Goal: Task Accomplishment & Management: Complete application form

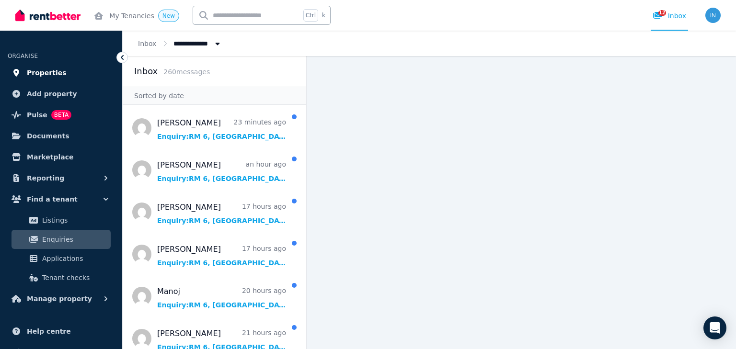
click at [48, 71] on span "Properties" at bounding box center [47, 73] width 40 height 12
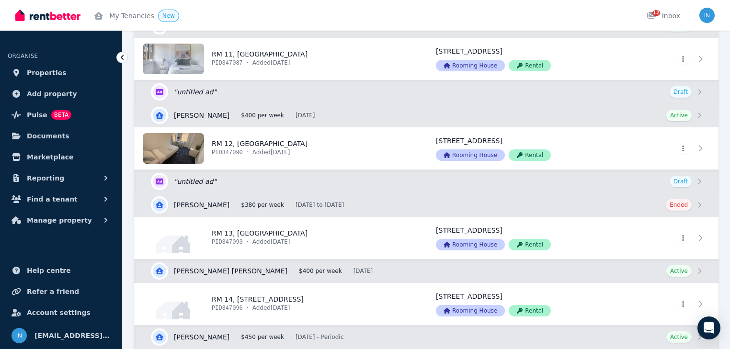
scroll to position [1073, 0]
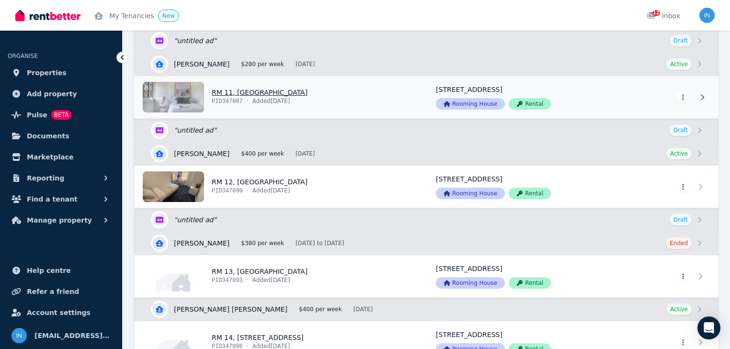
click at [241, 88] on link "View property details" at bounding box center [279, 97] width 289 height 42
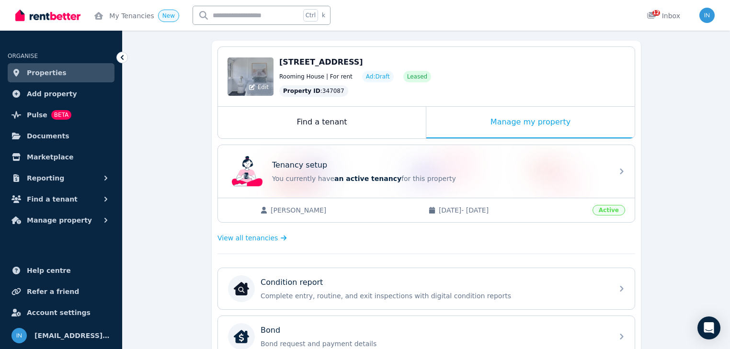
scroll to position [115, 0]
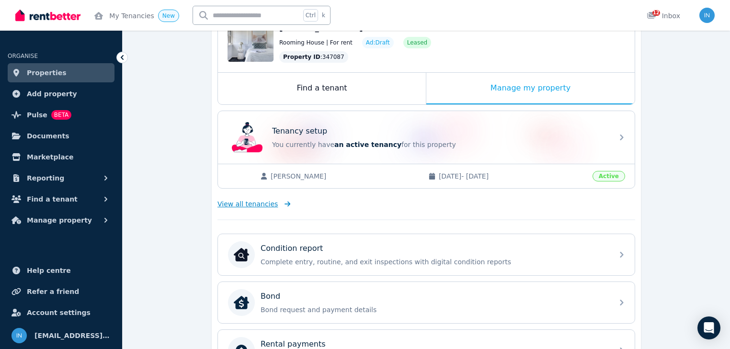
click at [272, 205] on link "View all tenancies" at bounding box center [254, 204] width 73 height 10
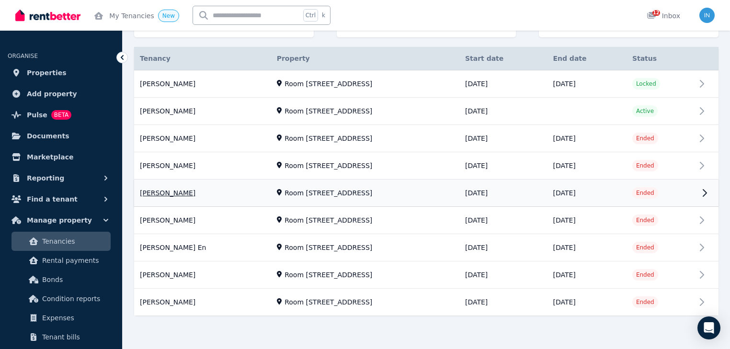
scroll to position [147, 0]
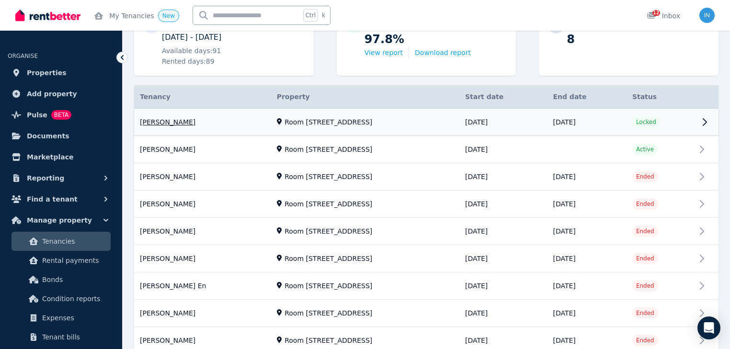
click at [176, 123] on link "View property details" at bounding box center [426, 122] width 585 height 27
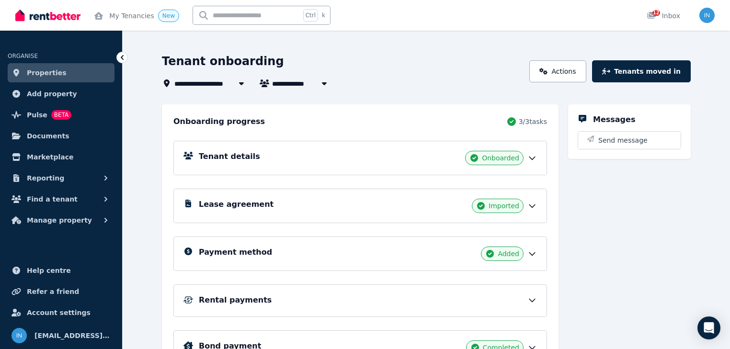
scroll to position [91, 0]
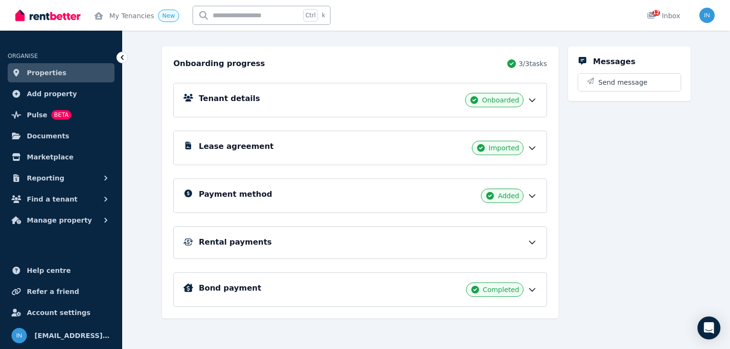
click at [234, 242] on h5 "Rental payments" at bounding box center [235, 243] width 73 height 12
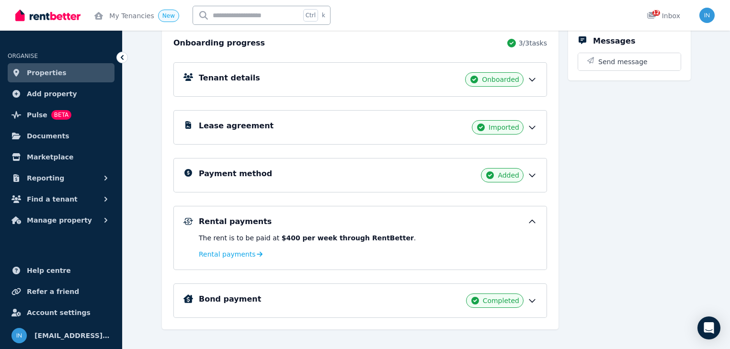
scroll to position [123, 0]
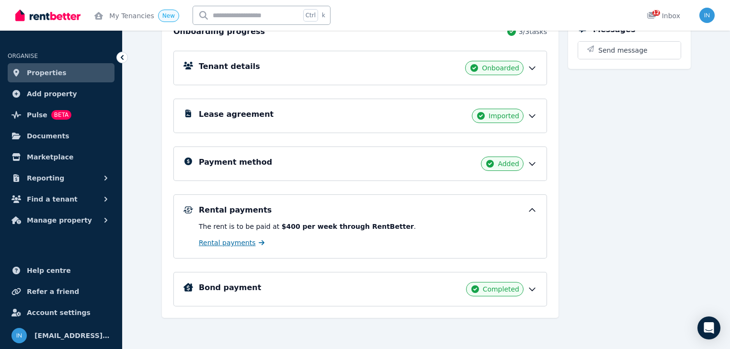
click at [227, 243] on span "Rental payments" at bounding box center [227, 243] width 57 height 10
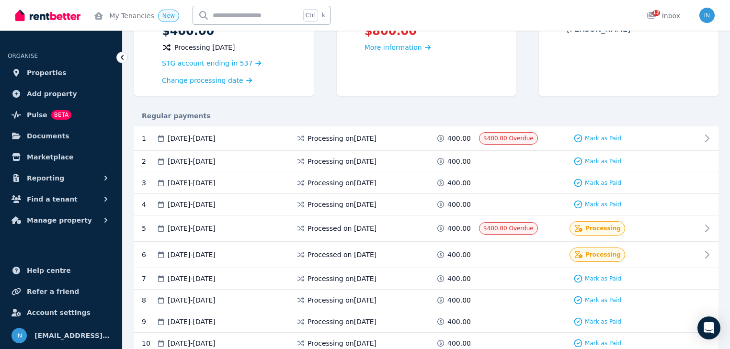
scroll to position [153, 0]
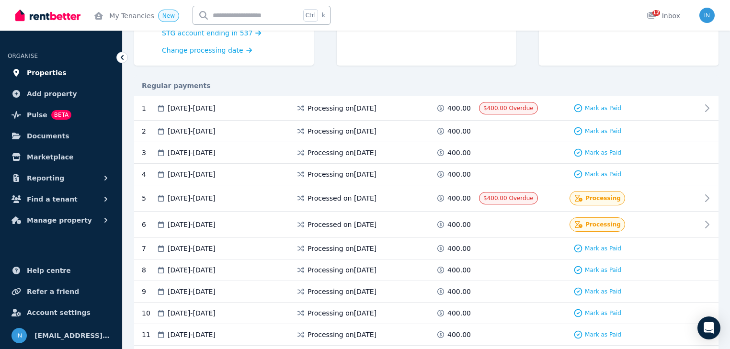
click at [50, 73] on span "Properties" at bounding box center [47, 73] width 40 height 12
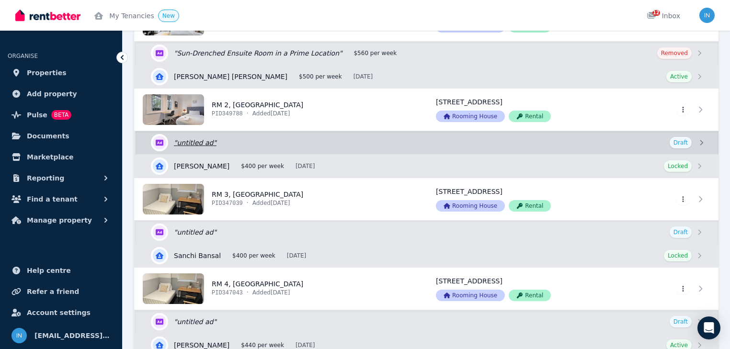
scroll to position [192, 0]
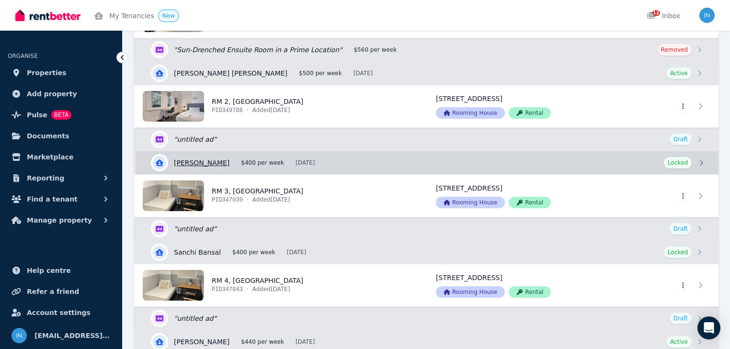
click at [200, 161] on link "View details for [PERSON_NAME]" at bounding box center [427, 162] width 583 height 23
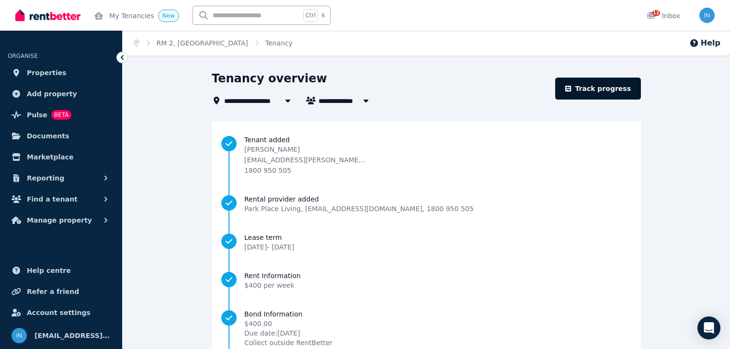
click at [609, 86] on link "Track progress" at bounding box center [598, 89] width 86 height 22
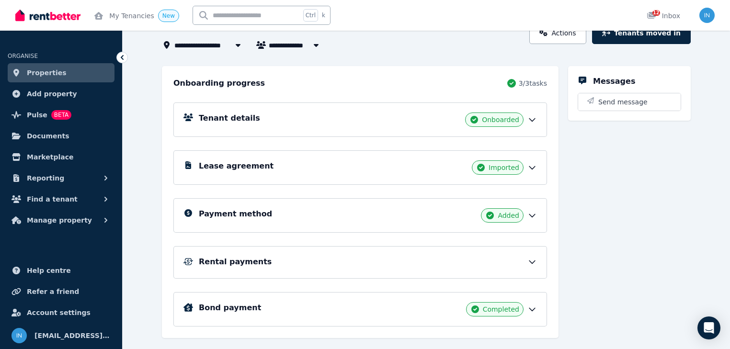
scroll to position [91, 0]
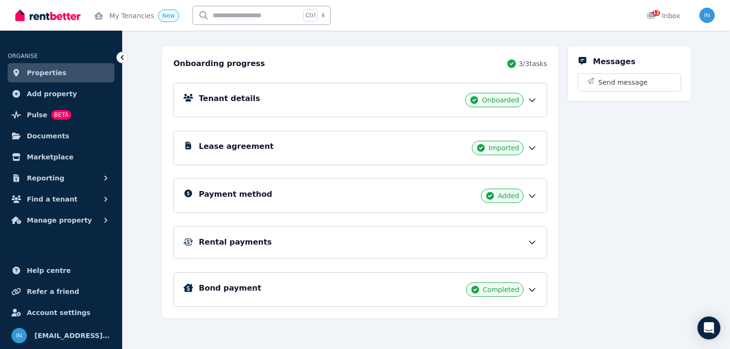
click at [241, 242] on h5 "Rental payments" at bounding box center [235, 243] width 73 height 12
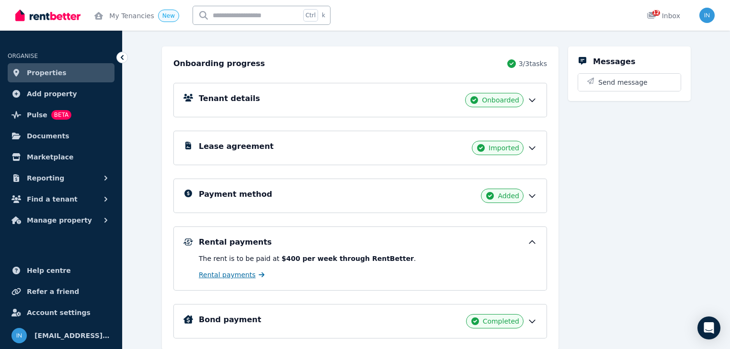
click at [226, 276] on span "Rental payments" at bounding box center [227, 275] width 57 height 10
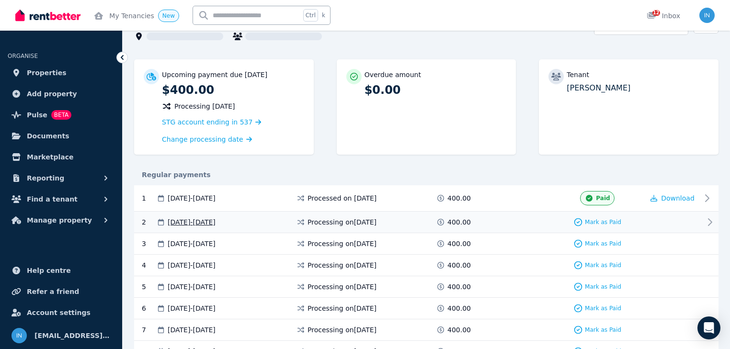
scroll to position [77, 0]
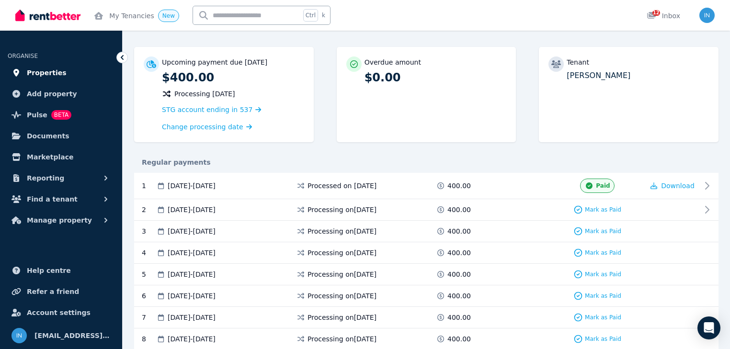
click at [43, 75] on span "Properties" at bounding box center [47, 73] width 40 height 12
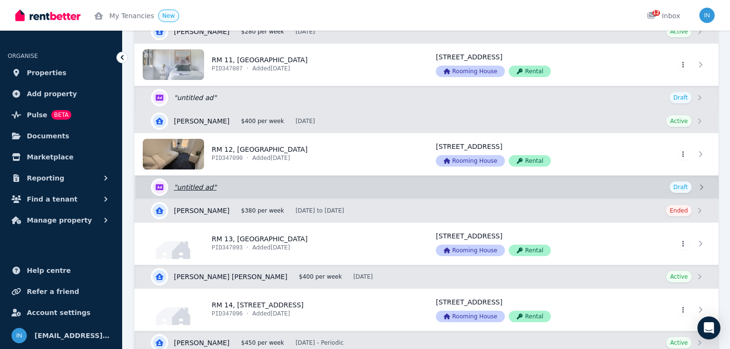
scroll to position [1112, 0]
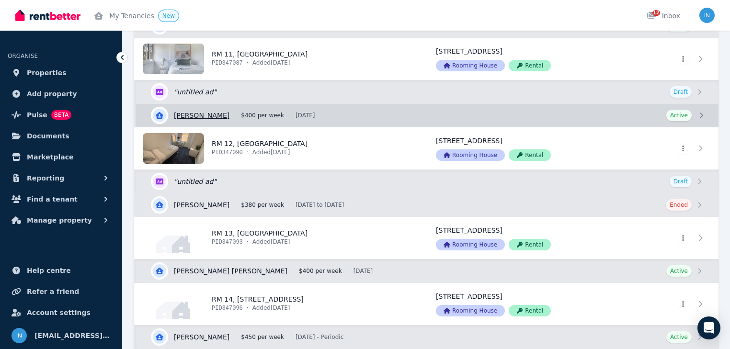
click at [209, 110] on link "View details for [PERSON_NAME]" at bounding box center [427, 115] width 583 height 23
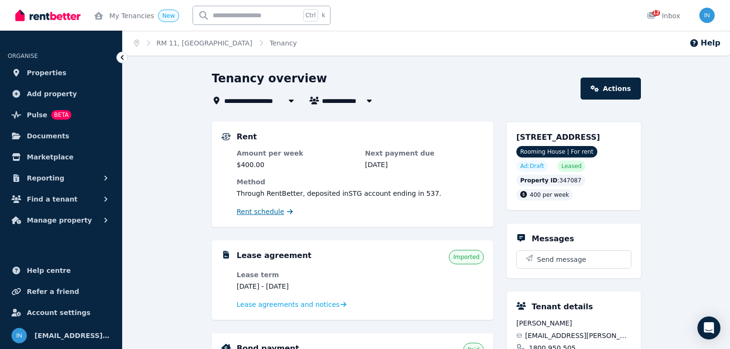
click at [271, 213] on span "Rent schedule" at bounding box center [260, 212] width 47 height 10
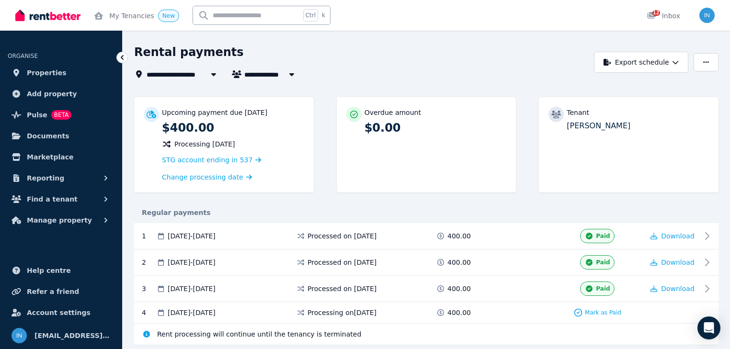
scroll to position [38, 0]
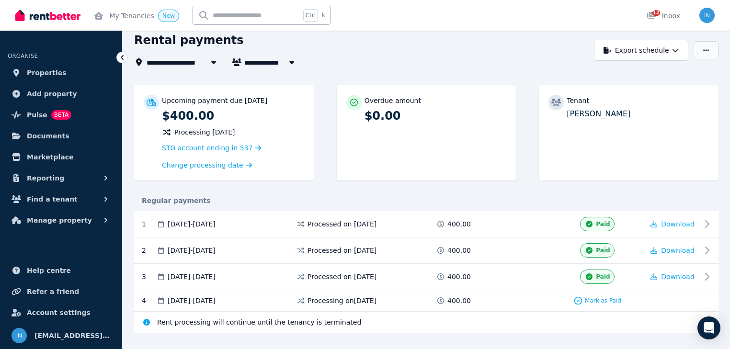
click at [710, 54] on button "button" at bounding box center [706, 50] width 25 height 18
click at [649, 75] on p "Adjust Rent" at bounding box center [657, 74] width 46 height 10
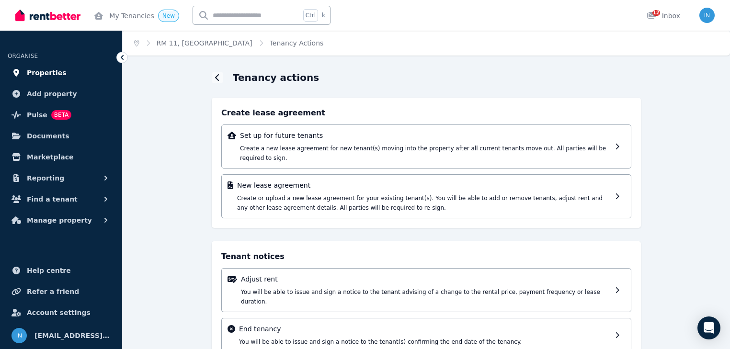
click at [41, 68] on span "Properties" at bounding box center [47, 73] width 40 height 12
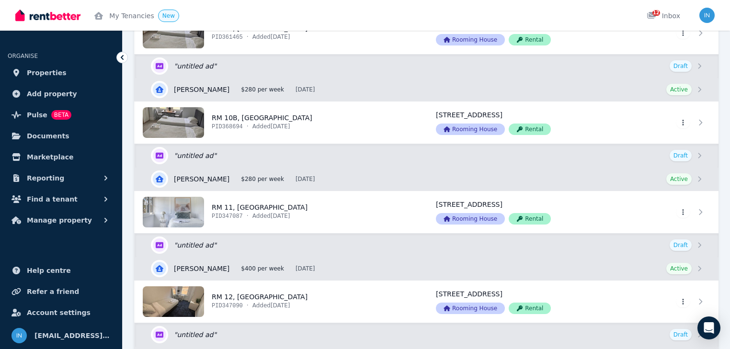
scroll to position [997, 0]
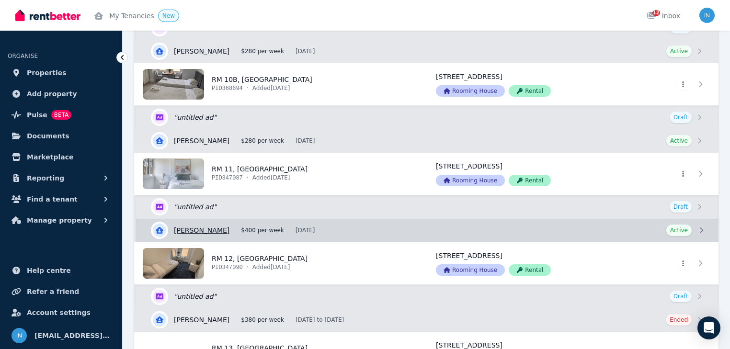
click at [219, 228] on link "View details for [PERSON_NAME]" at bounding box center [427, 230] width 583 height 23
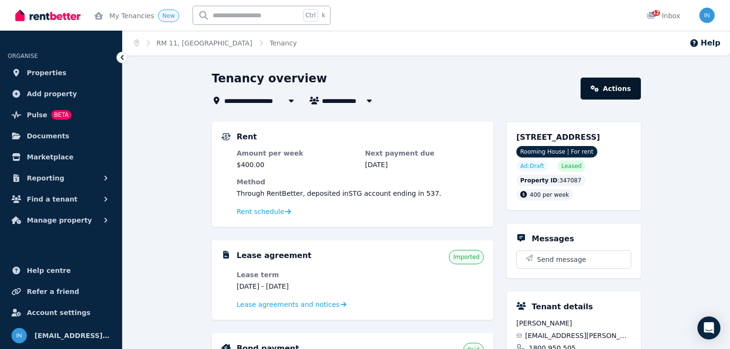
click at [616, 88] on link "Actions" at bounding box center [611, 89] width 60 height 22
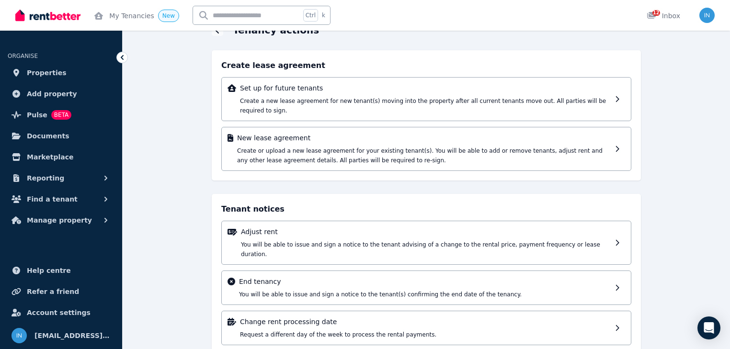
scroll to position [50, 0]
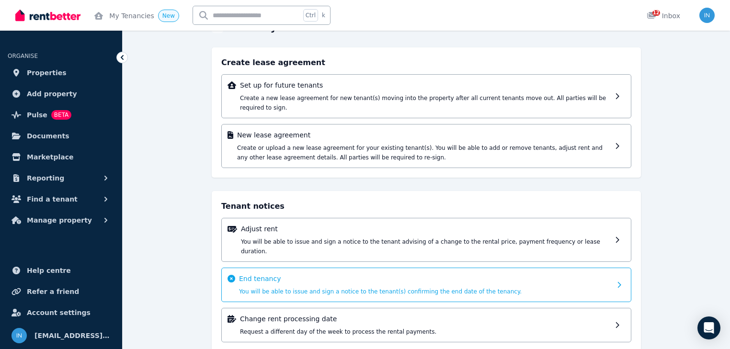
click at [368, 274] on div "End tenancy You will be able to issue and sign a notice to the tenant(s) confir…" at bounding box center [425, 285] width 372 height 22
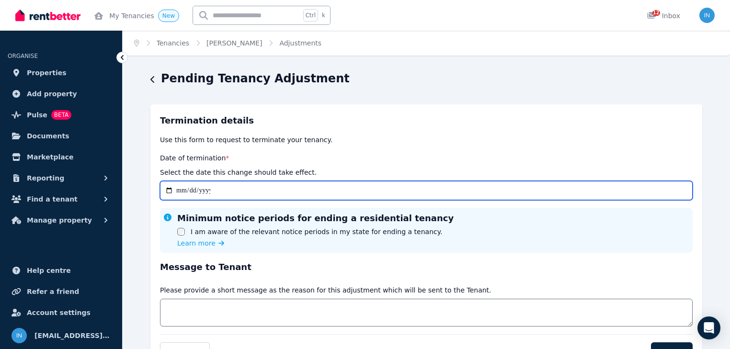
click at [178, 193] on input "Date of termination *" at bounding box center [426, 190] width 533 height 19
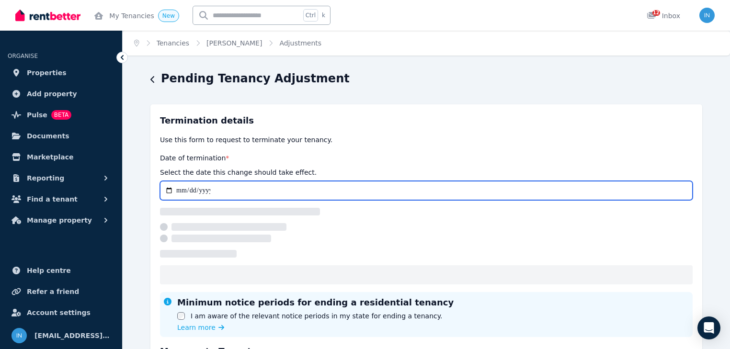
type input "**********"
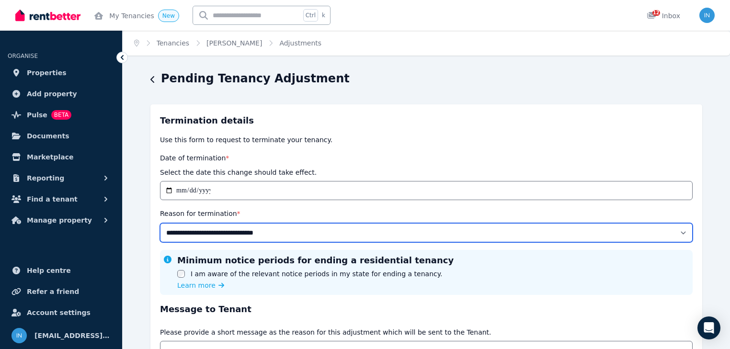
click at [682, 232] on select "**********" at bounding box center [426, 232] width 533 height 19
select select "**********"
click at [160, 223] on select "**********" at bounding box center [426, 232] width 533 height 19
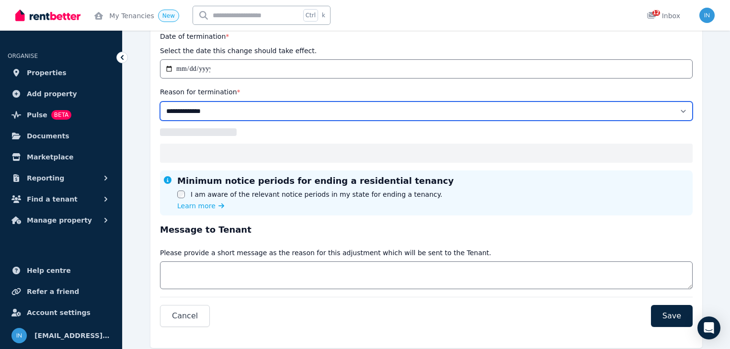
scroll to position [147, 0]
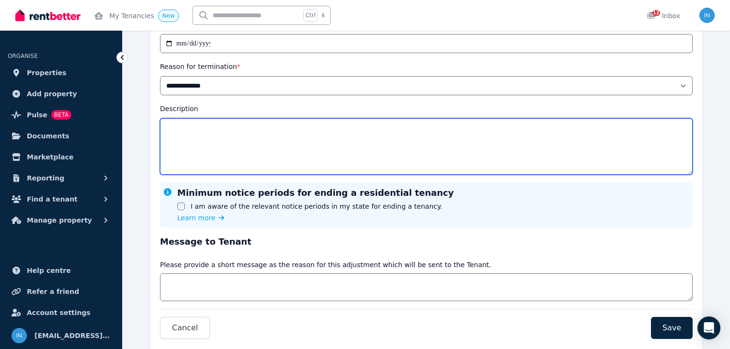
click at [190, 132] on textarea "Description" at bounding box center [426, 146] width 533 height 57
type textarea "**********"
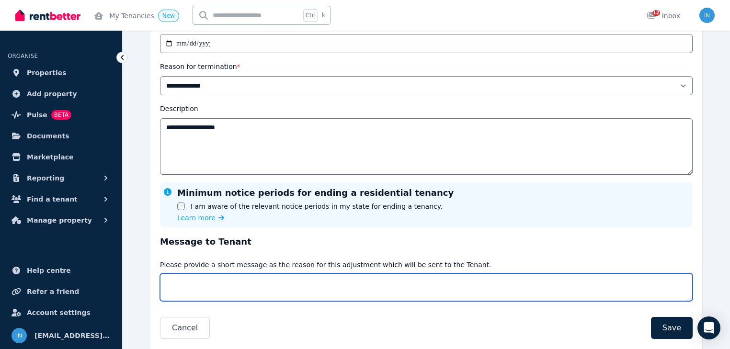
click at [209, 286] on textarea "Message" at bounding box center [426, 288] width 533 height 28
type textarea "**********"
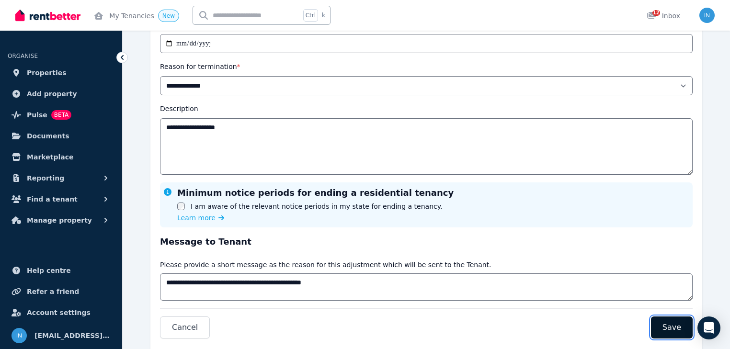
click at [678, 325] on span "Save" at bounding box center [672, 328] width 19 height 12
click at [671, 321] on button "Save" at bounding box center [672, 328] width 42 height 22
click at [669, 328] on span "Save" at bounding box center [672, 328] width 19 height 12
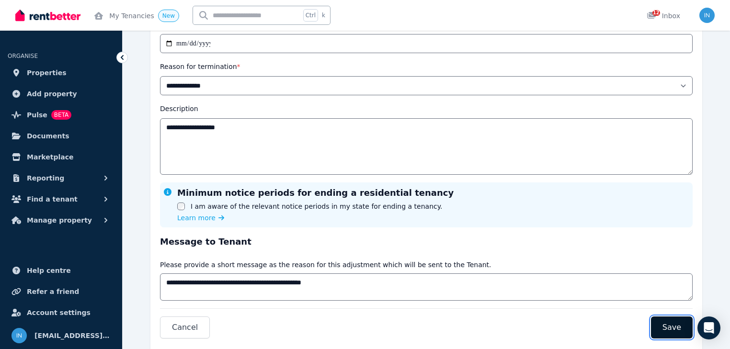
click at [669, 326] on span "Save" at bounding box center [672, 328] width 19 height 12
click at [669, 325] on span "Save" at bounding box center [672, 328] width 19 height 12
drag, startPoint x: 669, startPoint y: 325, endPoint x: 644, endPoint y: 234, distance: 95.0
click at [670, 325] on span "Save" at bounding box center [672, 328] width 19 height 12
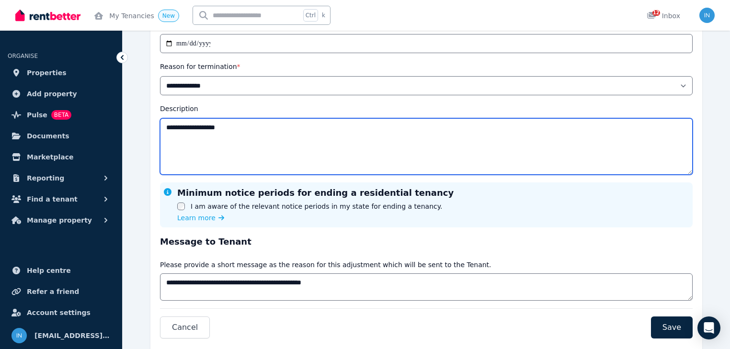
click at [526, 134] on textarea "**********" at bounding box center [426, 146] width 533 height 57
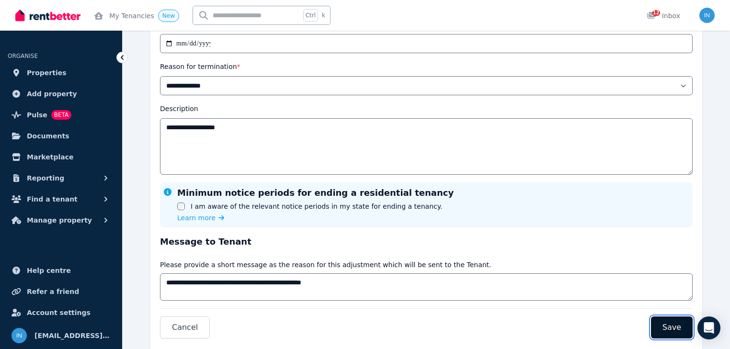
click at [670, 329] on span "Save" at bounding box center [672, 328] width 19 height 12
click at [670, 328] on span "Save" at bounding box center [672, 328] width 19 height 12
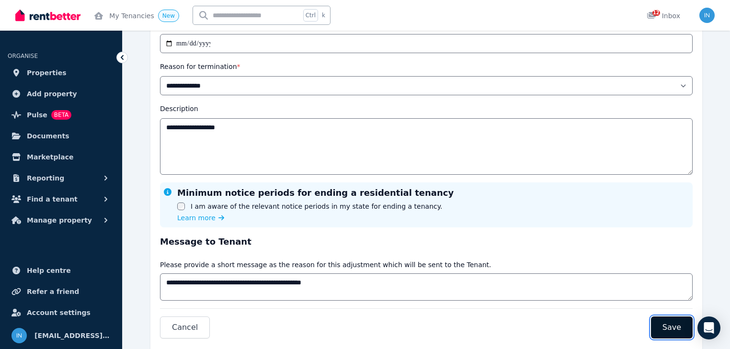
click at [670, 328] on span "Save" at bounding box center [672, 328] width 19 height 12
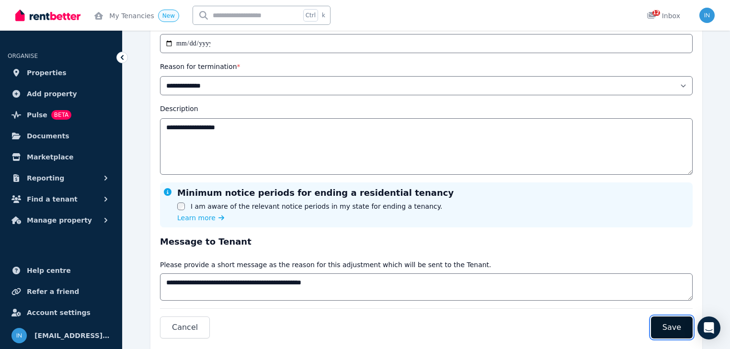
click at [670, 328] on span "Save" at bounding box center [672, 328] width 19 height 12
click at [677, 201] on div "Minimum notice periods for ending a residential tenancy I am aware of the relev…" at bounding box center [426, 204] width 525 height 37
click at [679, 324] on span "Save" at bounding box center [672, 328] width 19 height 12
click at [679, 323] on span "Save" at bounding box center [672, 328] width 19 height 12
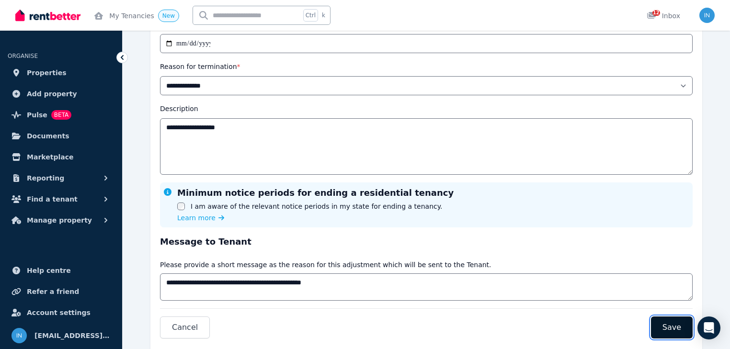
click at [679, 323] on span "Save" at bounding box center [672, 328] width 19 height 12
click at [679, 322] on span "Save" at bounding box center [672, 328] width 19 height 12
click at [680, 322] on span "Save" at bounding box center [672, 328] width 19 height 12
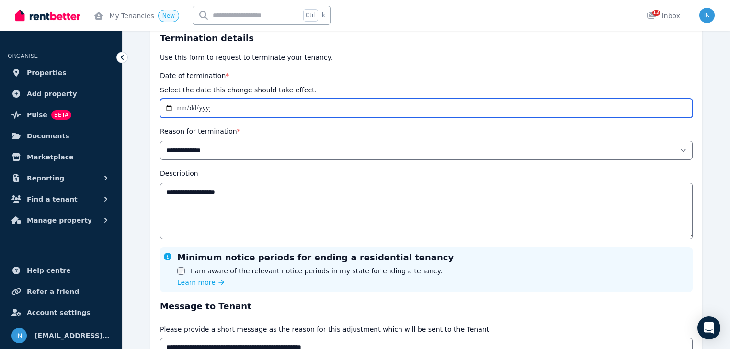
scroll to position [0, 0]
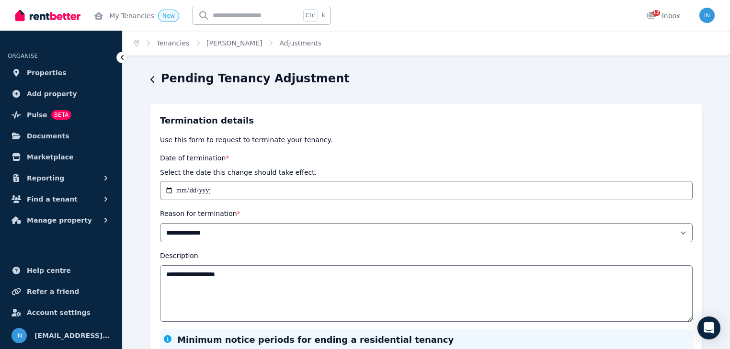
click at [322, 248] on div "**********" at bounding box center [426, 244] width 533 height 261
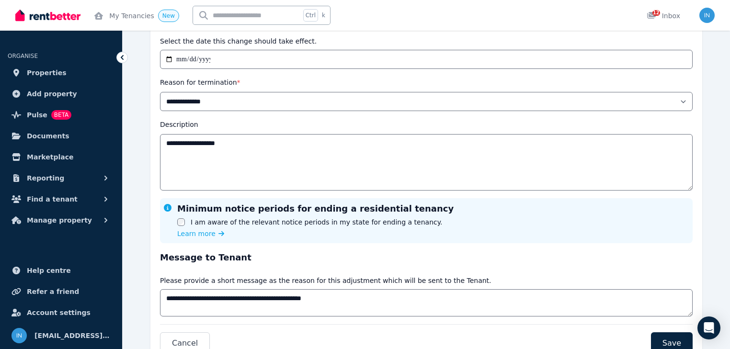
scroll to position [153, 0]
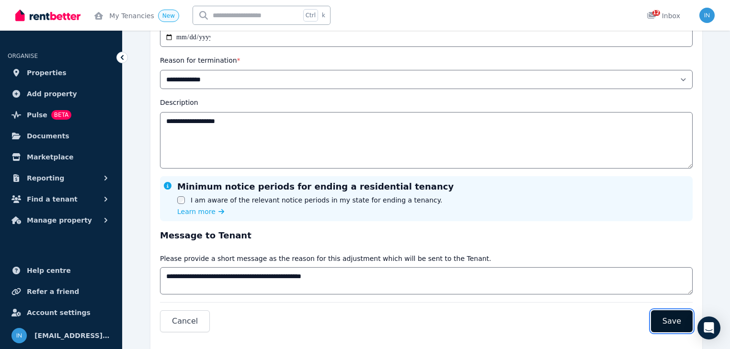
click at [670, 326] on span "Save" at bounding box center [672, 322] width 19 height 12
click at [670, 325] on span "Save" at bounding box center [672, 322] width 19 height 12
click at [671, 324] on span "Save" at bounding box center [672, 322] width 19 height 12
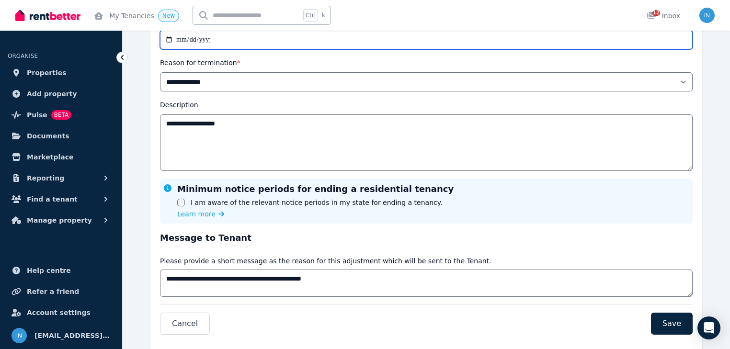
scroll to position [0, 0]
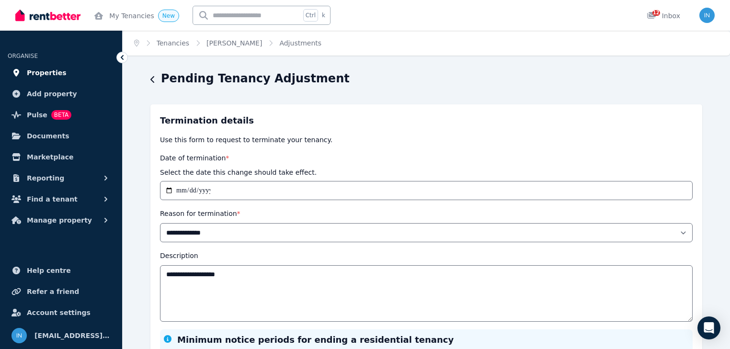
click at [46, 74] on span "Properties" at bounding box center [47, 73] width 40 height 12
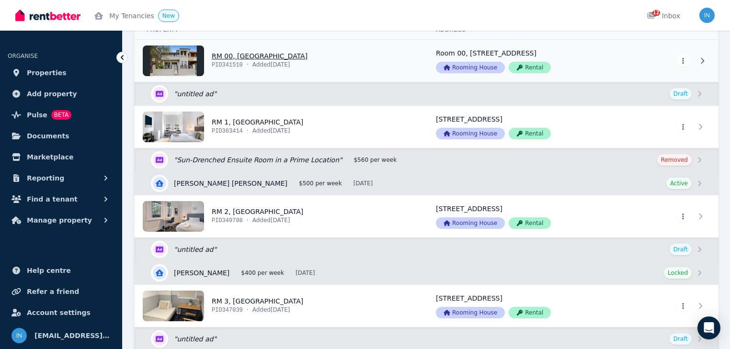
scroll to position [38, 0]
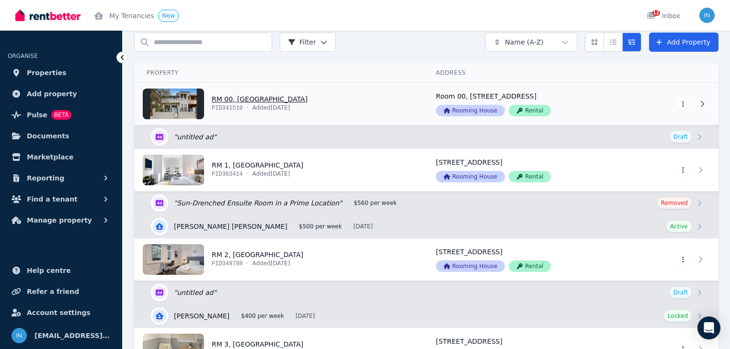
click at [244, 103] on link "View property details" at bounding box center [279, 104] width 289 height 42
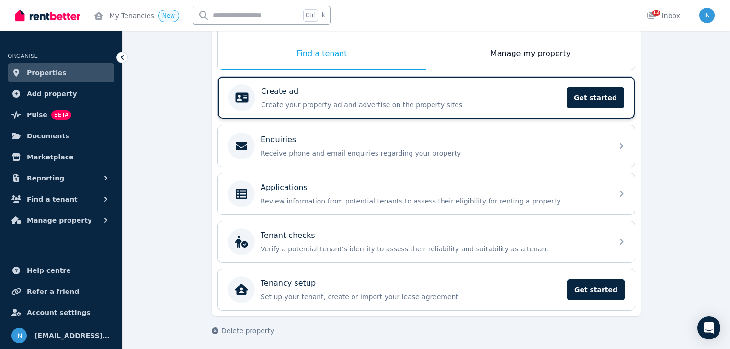
scroll to position [153, 0]
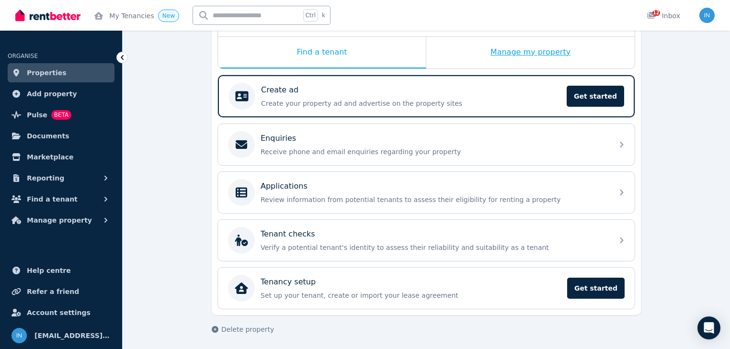
click at [532, 51] on div "Manage my property" at bounding box center [531, 53] width 208 height 32
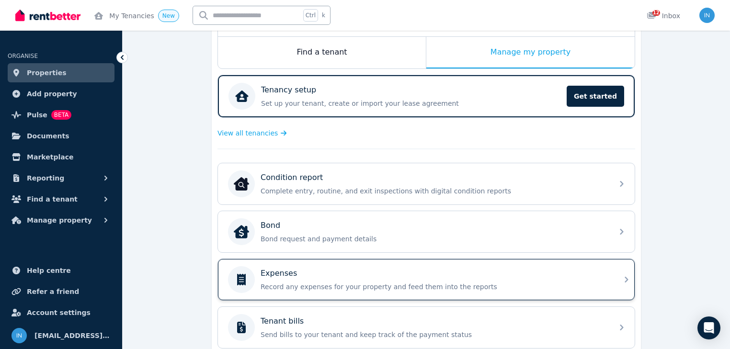
click at [287, 274] on p "Expenses" at bounding box center [279, 274] width 36 height 12
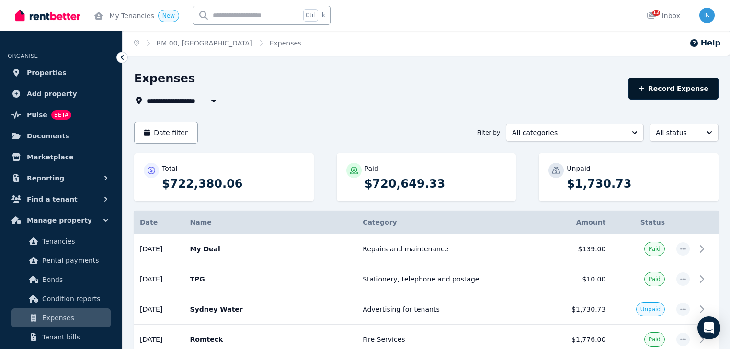
click at [661, 94] on button "Record Expense" at bounding box center [674, 89] width 90 height 22
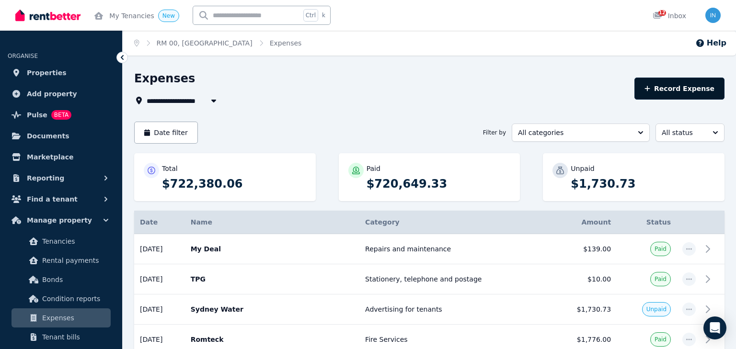
select select "**********"
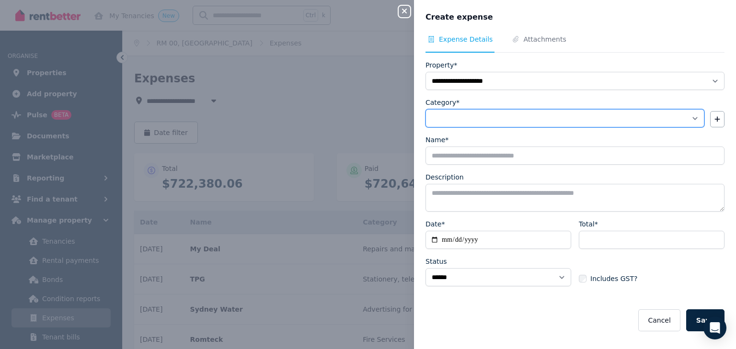
click at [485, 115] on select "**********" at bounding box center [565, 118] width 279 height 18
select select "**********"
click at [426, 109] on select "**********" at bounding box center [565, 118] width 279 height 18
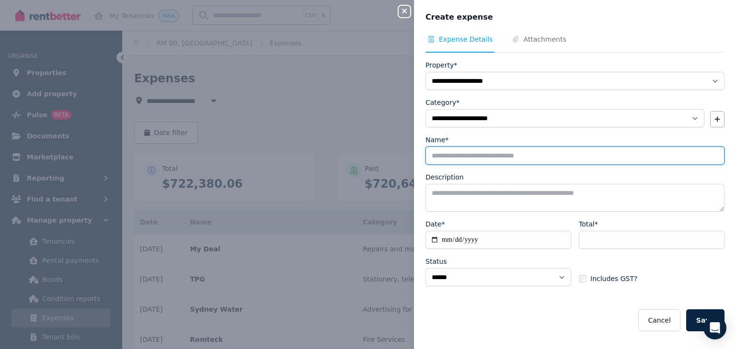
click at [467, 155] on input "Name*" at bounding box center [575, 156] width 299 height 18
type input "*******"
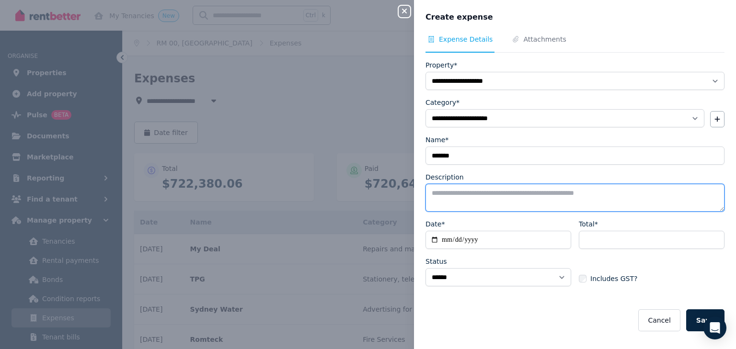
click at [476, 192] on textarea "Description" at bounding box center [575, 198] width 299 height 28
click at [438, 190] on textarea "Description" at bounding box center [575, 198] width 299 height 28
paste textarea "**********"
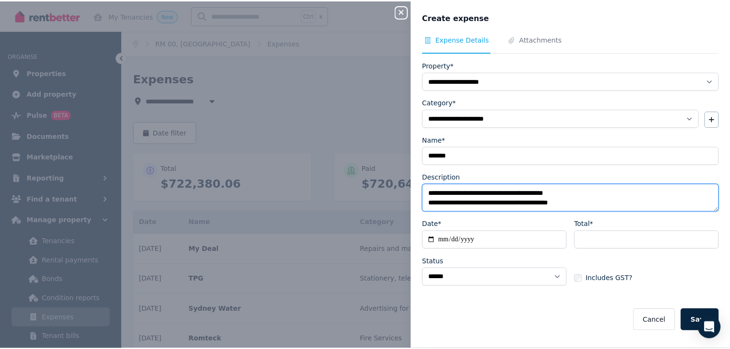
scroll to position [5, 0]
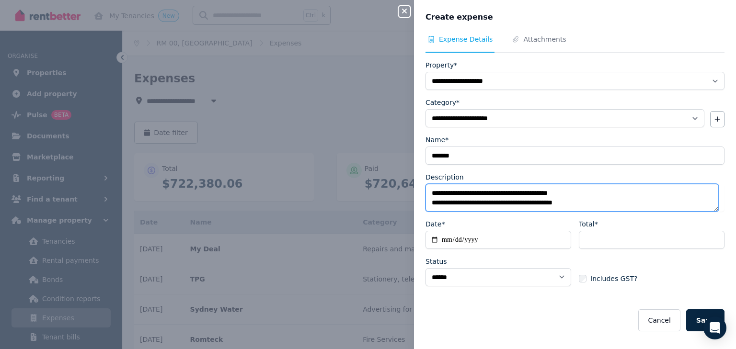
type textarea "**********"
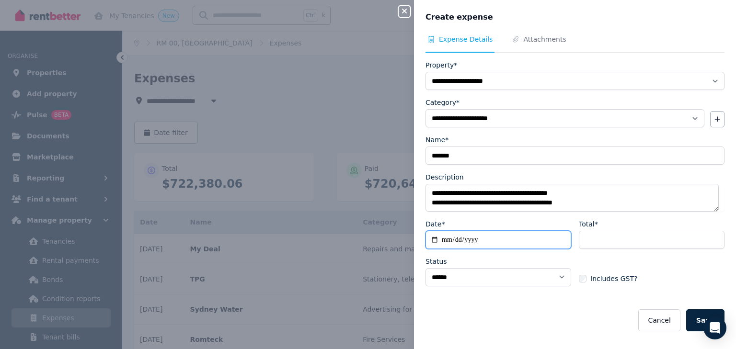
click at [448, 238] on input "Date*" at bounding box center [499, 240] width 146 height 18
type input "**********"
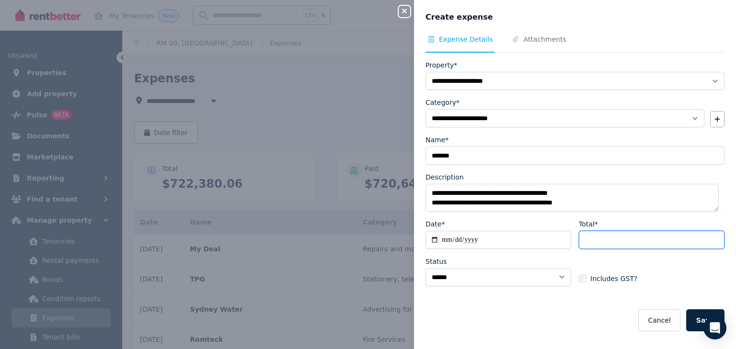
click at [605, 232] on input "Total*" at bounding box center [652, 240] width 146 height 18
click at [585, 240] on input "Total*" at bounding box center [652, 240] width 146 height 18
type input "*******"
click at [692, 321] on button "Save" at bounding box center [705, 321] width 38 height 22
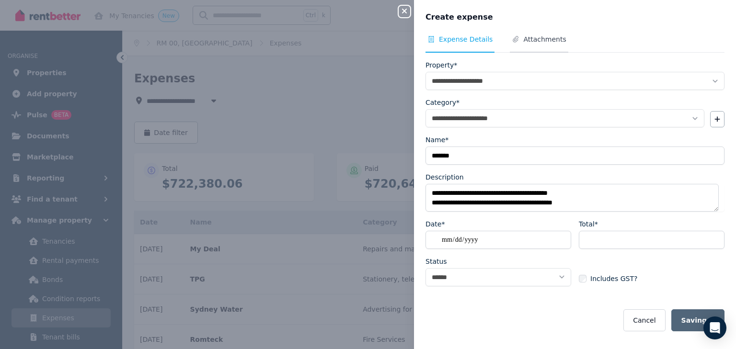
select select "**********"
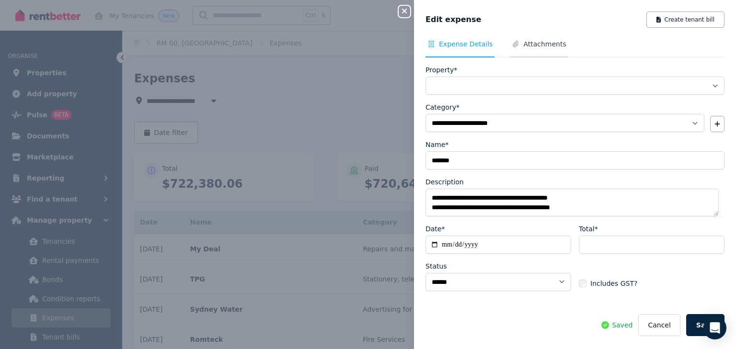
click at [540, 39] on span "Attachments" at bounding box center [544, 44] width 43 height 10
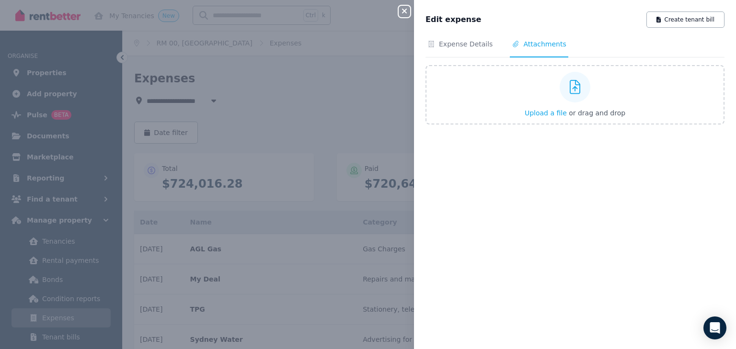
click at [531, 46] on span "Attachments" at bounding box center [544, 44] width 43 height 10
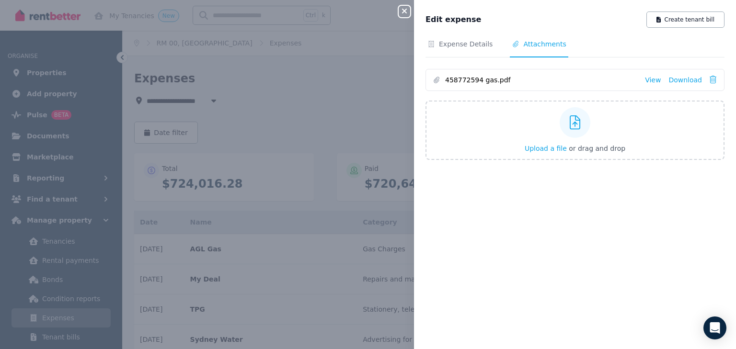
click at [404, 12] on icon "button" at bounding box center [405, 11] width 12 height 8
